Goal: Find specific page/section: Find specific page/section

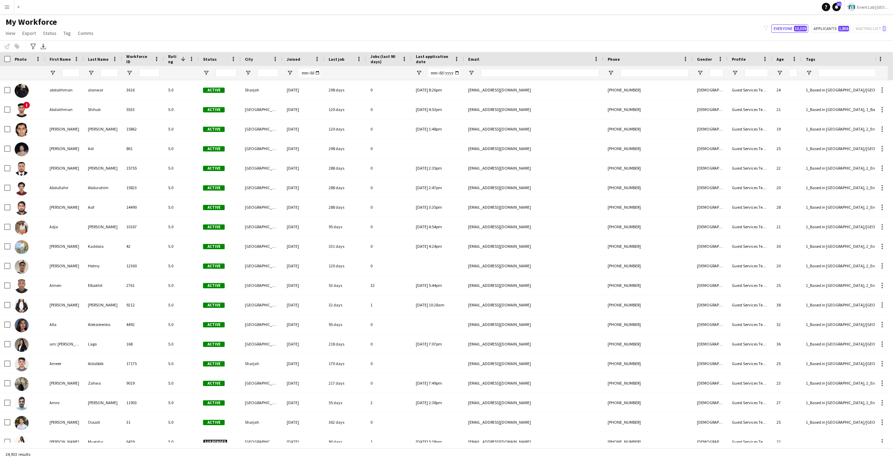
click at [436, 27] on div "My Workforce View Views Default view New view Update view Delete view Edit name…" at bounding box center [446, 29] width 893 height 24
drag, startPoint x: 198, startPoint y: 57, endPoint x: 203, endPoint y: 56, distance: 5.0
click at [200, 56] on div at bounding box center [198, 59] width 3 height 14
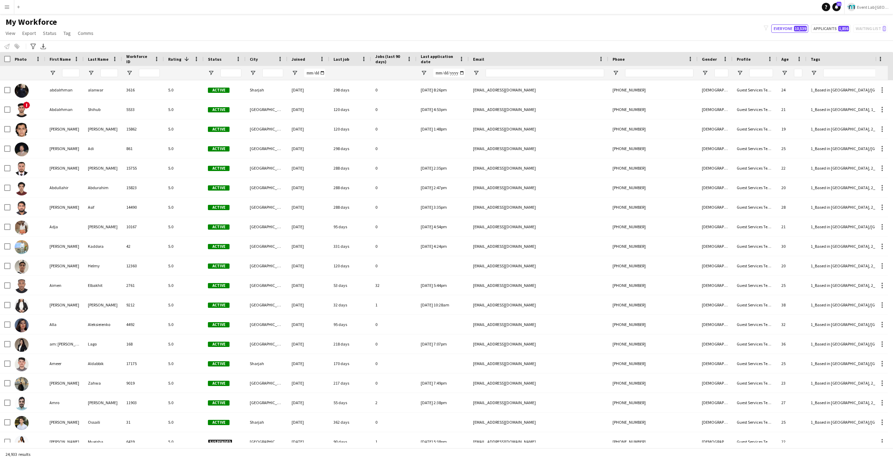
click at [174, 57] on span "Rating" at bounding box center [174, 59] width 13 height 5
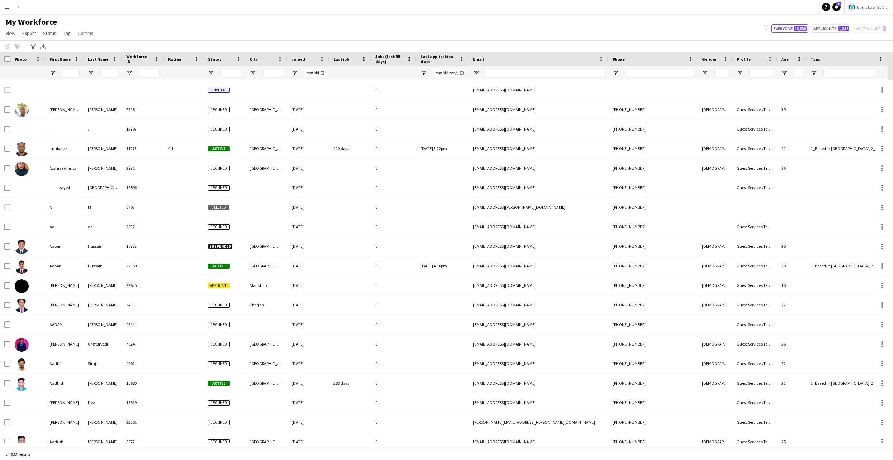
click at [174, 57] on span "Rating" at bounding box center [174, 59] width 13 height 5
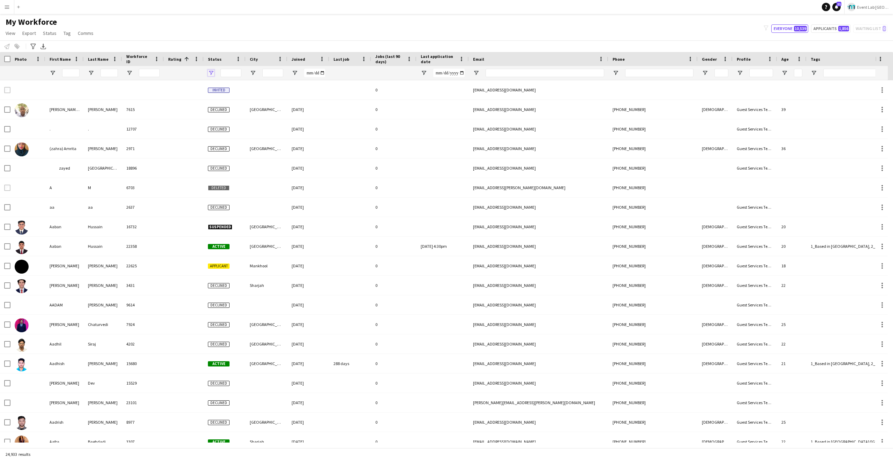
click at [212, 71] on span "Open Filter Menu" at bounding box center [211, 73] width 6 height 6
click at [217, 115] on div "(Select All)" at bounding box center [244, 115] width 66 height 8
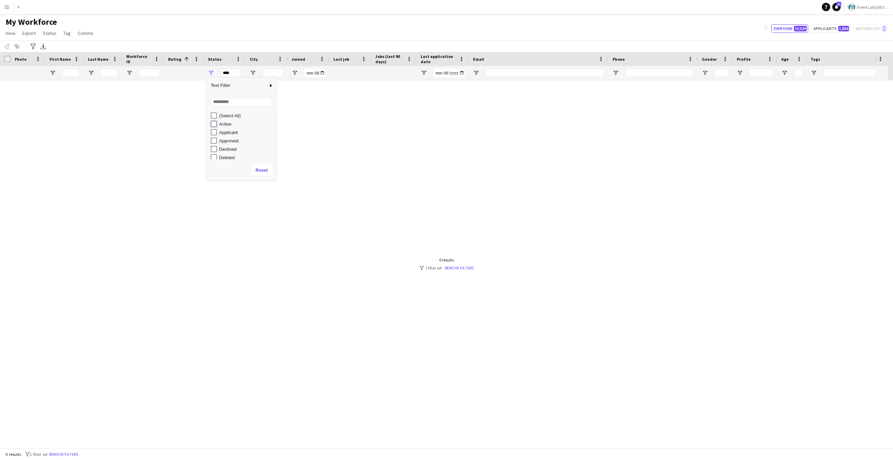
type input "**********"
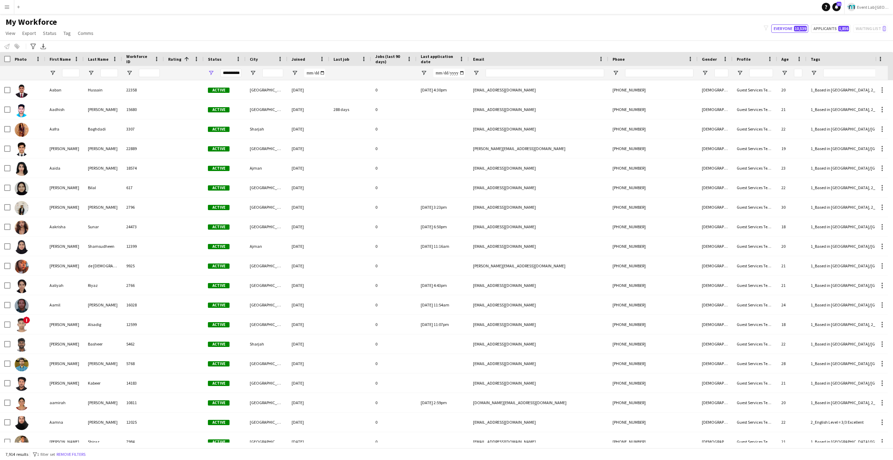
click at [284, 35] on div "My Workforce View Views Default view New view Update view Delete view Edit name…" at bounding box center [446, 29] width 893 height 24
click at [184, 60] on span at bounding box center [187, 59] width 6 height 6
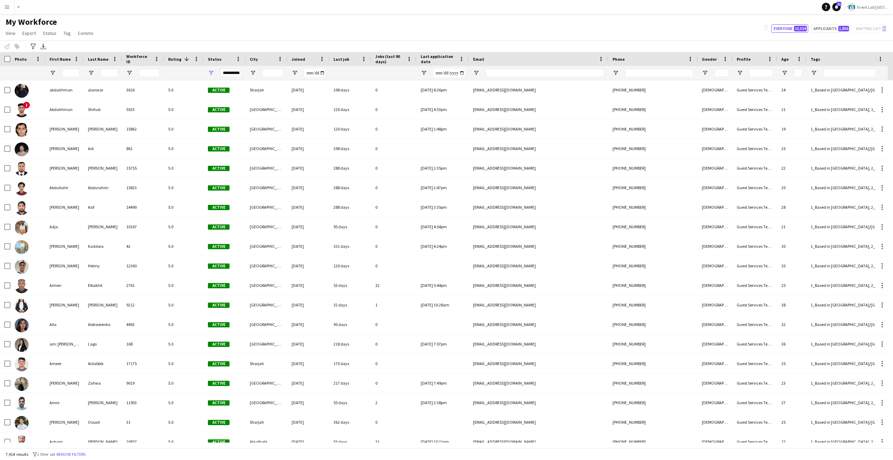
click at [205, 32] on div "My Workforce View Views Default view New view Update view Delete view Edit name…" at bounding box center [446, 29] width 893 height 24
